Goal: Task Accomplishment & Management: Manage account settings

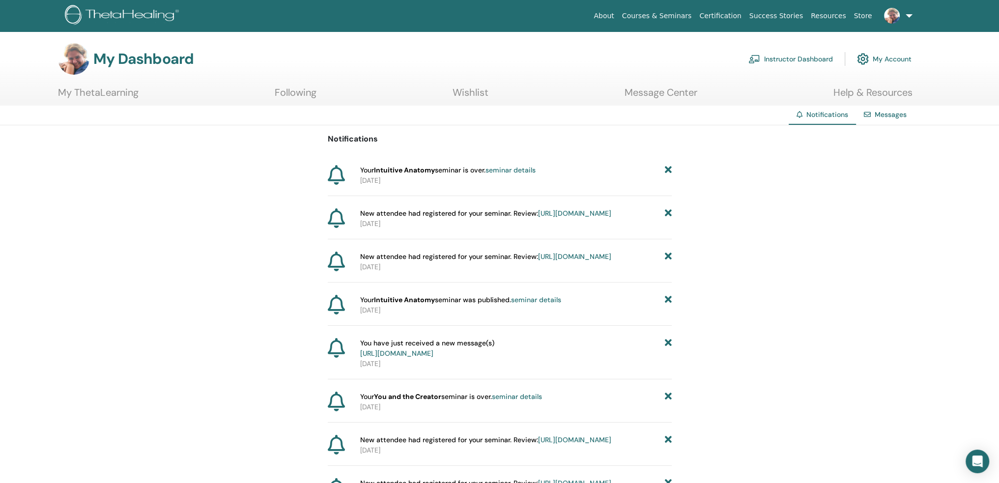
click at [791, 57] on link "Instructor Dashboard" at bounding box center [791, 59] width 85 height 22
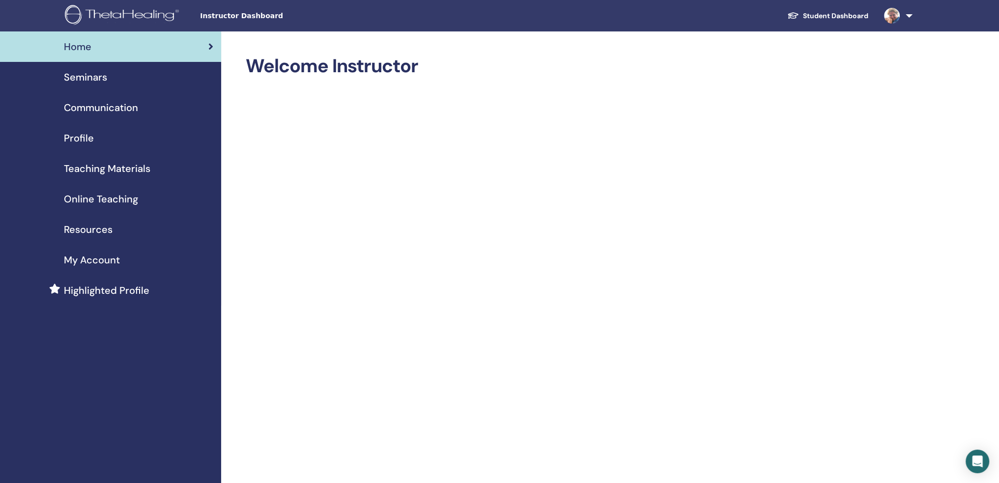
click at [93, 83] on span "Seminars" at bounding box center [85, 77] width 43 height 15
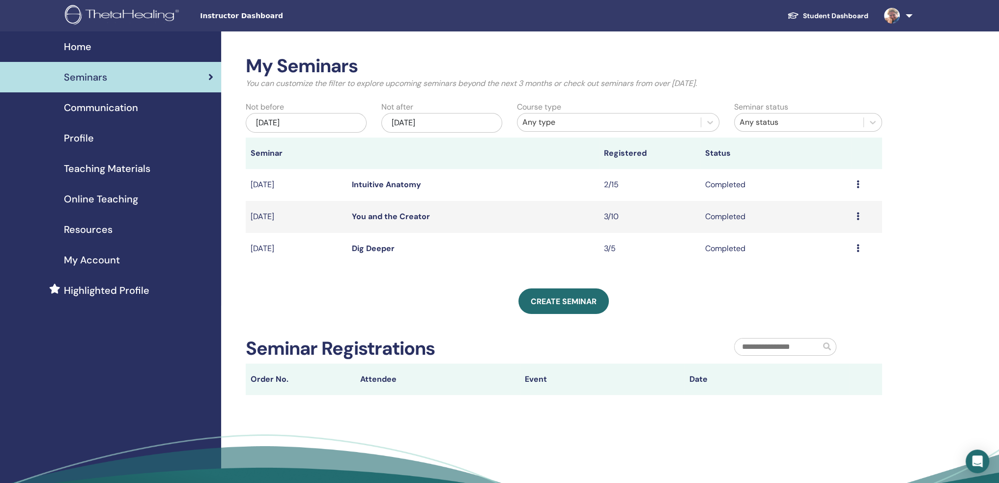
click at [859, 183] on icon at bounding box center [858, 184] width 3 height 8
click at [836, 205] on link "Attendees" at bounding box center [824, 206] width 37 height 10
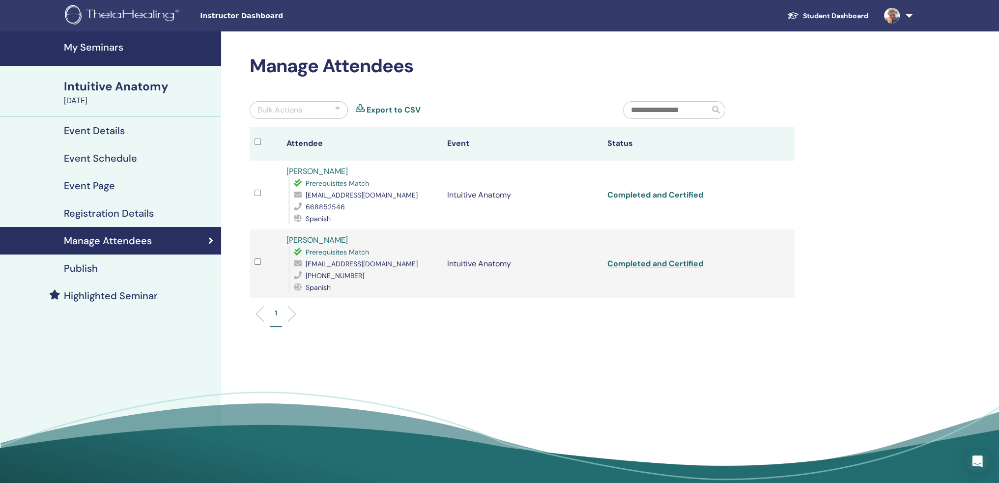
click at [635, 195] on link "Completed and Certified" at bounding box center [656, 195] width 96 height 10
click at [686, 262] on link "Completed and Certified" at bounding box center [656, 264] width 96 height 10
